Goal: Information Seeking & Learning: Understand process/instructions

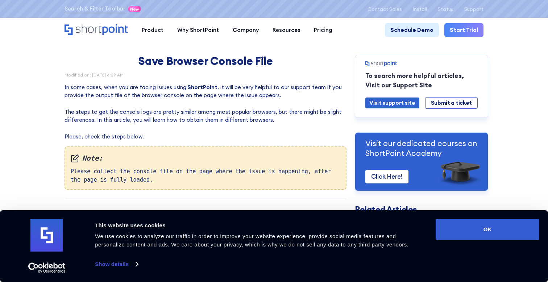
click at [202, 174] on div "Note: Please collect the console file on the page where the issue is happening,…" at bounding box center [206, 168] width 282 height 44
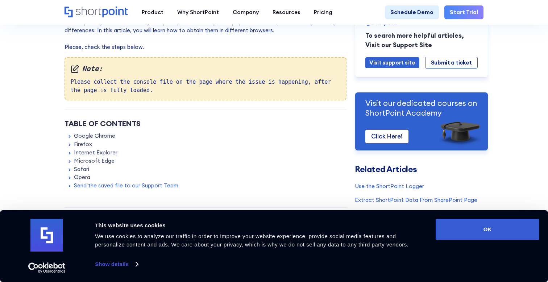
scroll to position [120, 0]
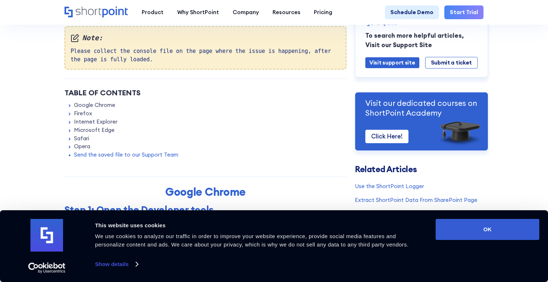
click at [87, 106] on link "Google Chrome" at bounding box center [94, 105] width 41 height 8
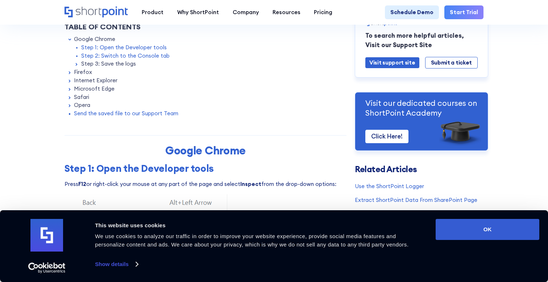
scroll to position [189, 0]
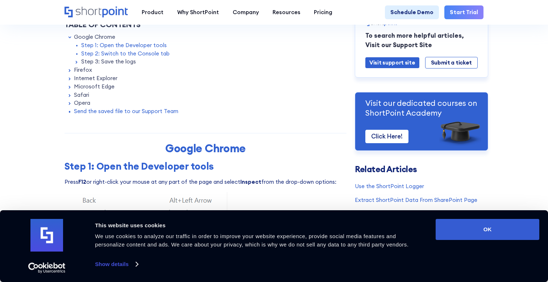
click at [120, 45] on link "Step 1: Open the Developer tools" at bounding box center [124, 45] width 86 height 8
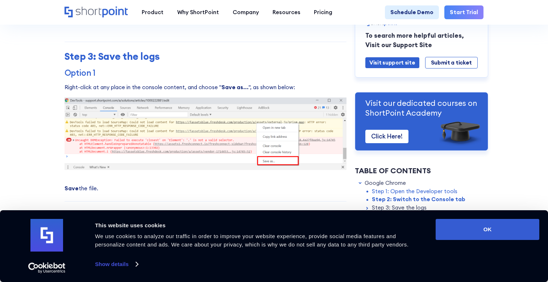
scroll to position [658, 0]
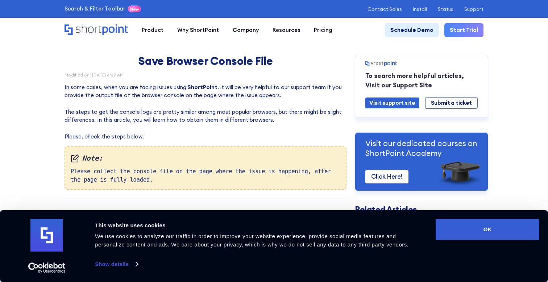
click at [144, 119] on p "In some cases, when you are facing issues using ShortPoint , it will be very he…" at bounding box center [206, 112] width 282 height 58
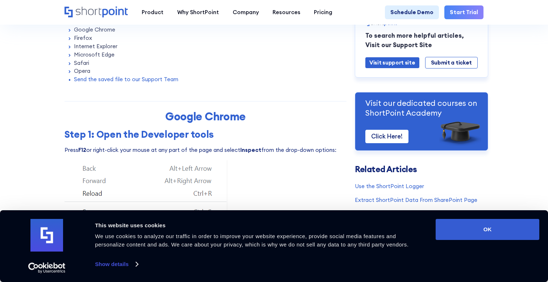
scroll to position [195, 0]
click at [110, 33] on link "Google Chrome" at bounding box center [94, 30] width 41 height 8
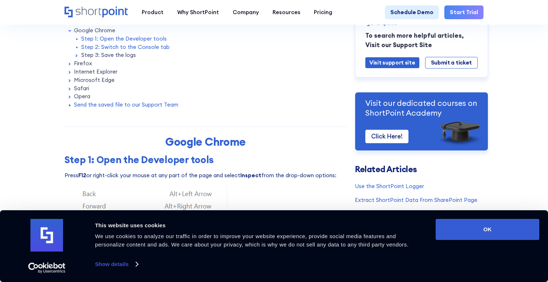
scroll to position [203, 0]
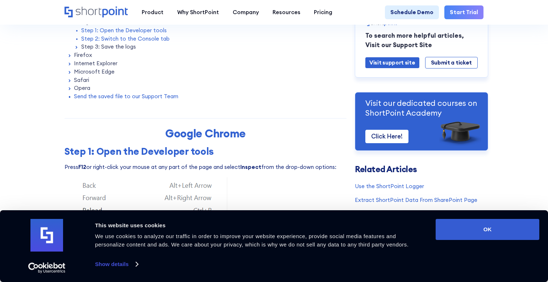
click at [140, 32] on link "Step 1: Open the Developer tools" at bounding box center [124, 30] width 86 height 8
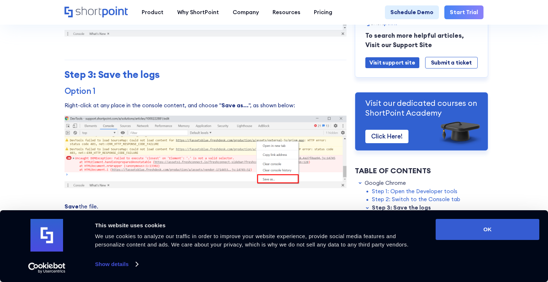
scroll to position [646, 0]
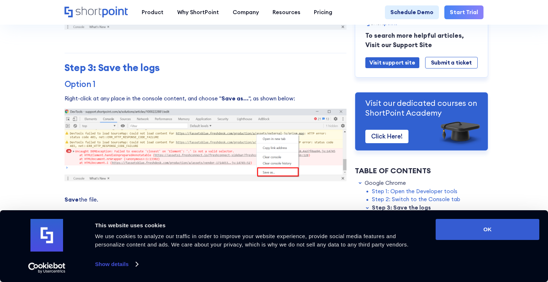
click at [149, 100] on p "Right-click at any place in the console content, and choose " Save as... ", as …" at bounding box center [206, 99] width 282 height 8
